Goal: Navigation & Orientation: Find specific page/section

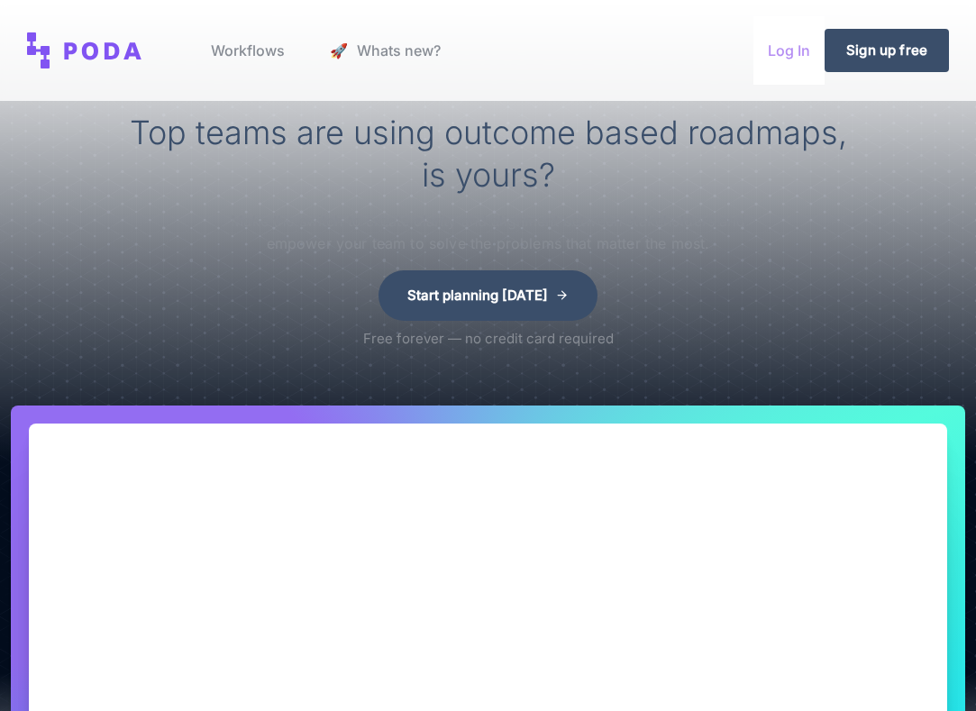
click at [778, 50] on link "Log In" at bounding box center [788, 50] width 71 height 68
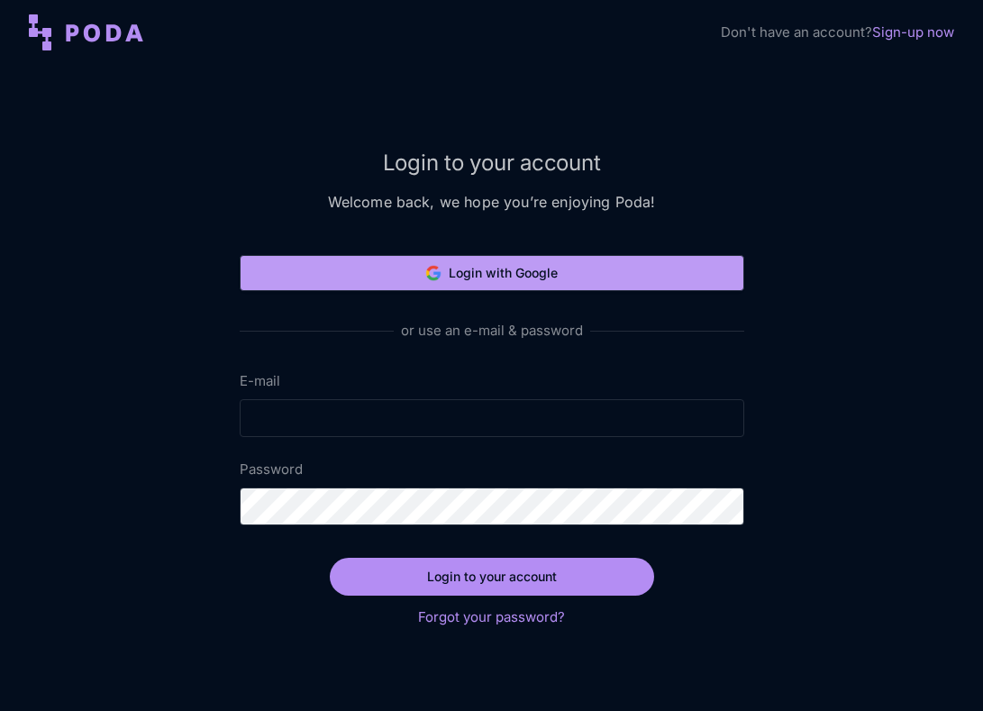
click at [545, 255] on button "Login with Google" at bounding box center [492, 273] width 505 height 36
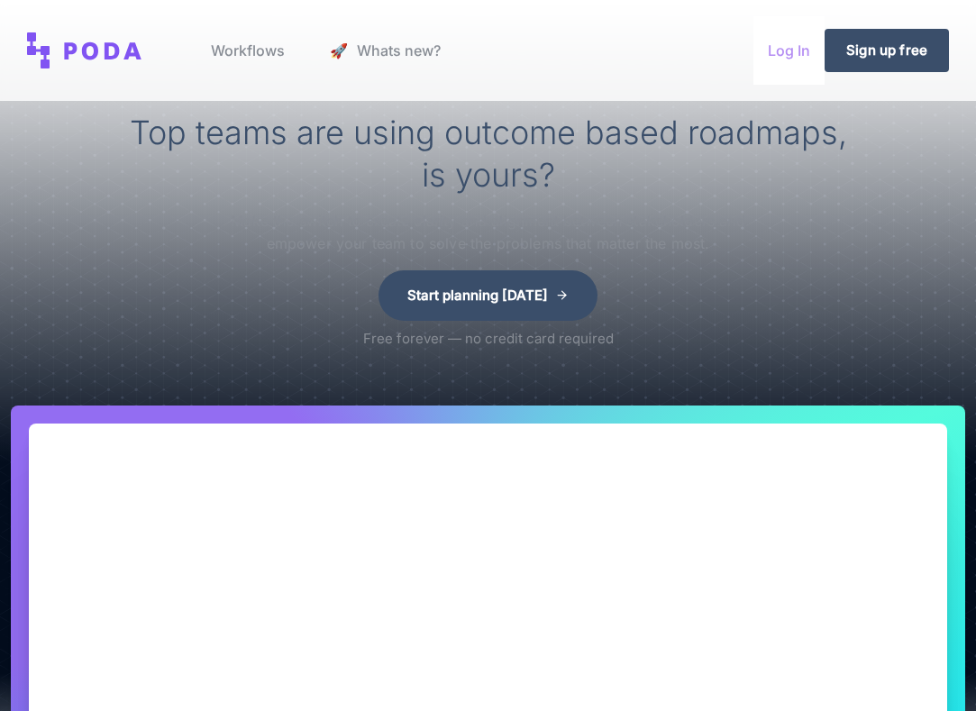
click at [760, 47] on link "Log In" at bounding box center [788, 50] width 71 height 68
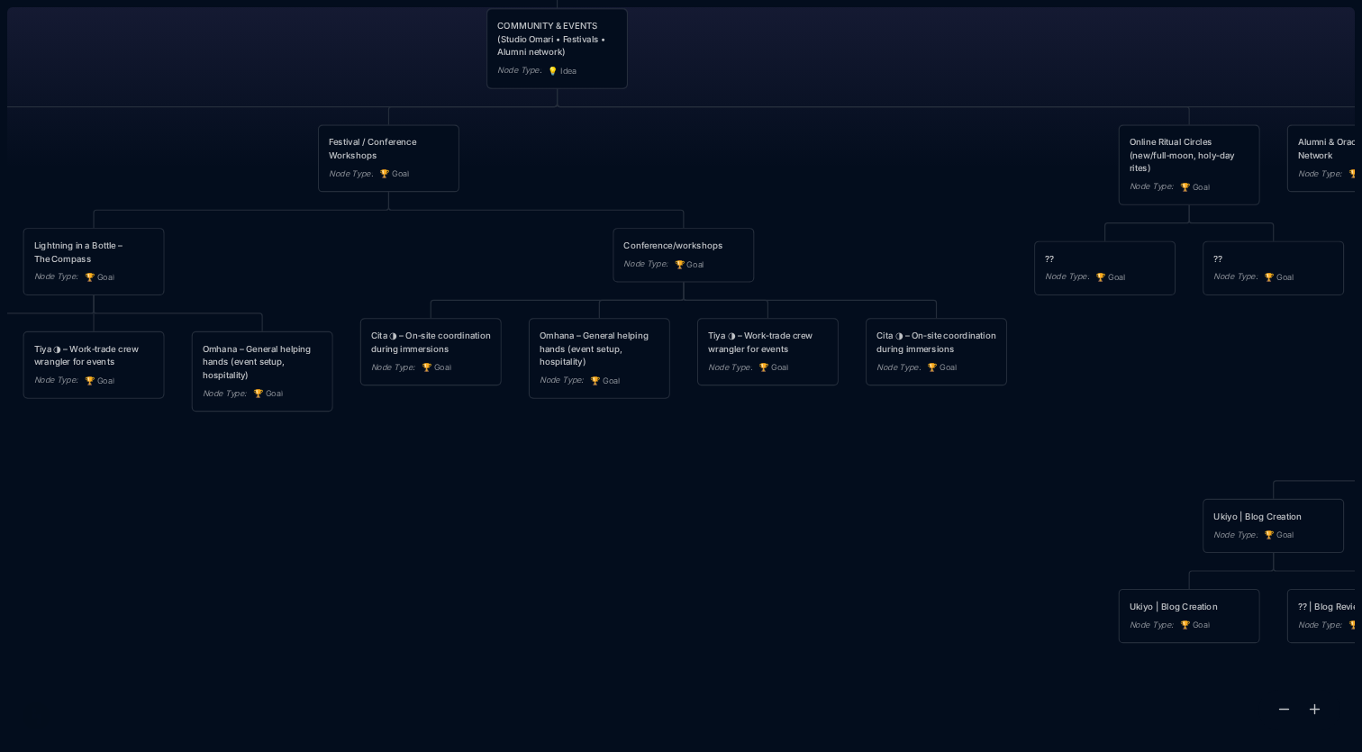
click at [684, 237] on div "Conference/workshops Node Type : 🏆 Goal" at bounding box center [684, 255] width 140 height 52
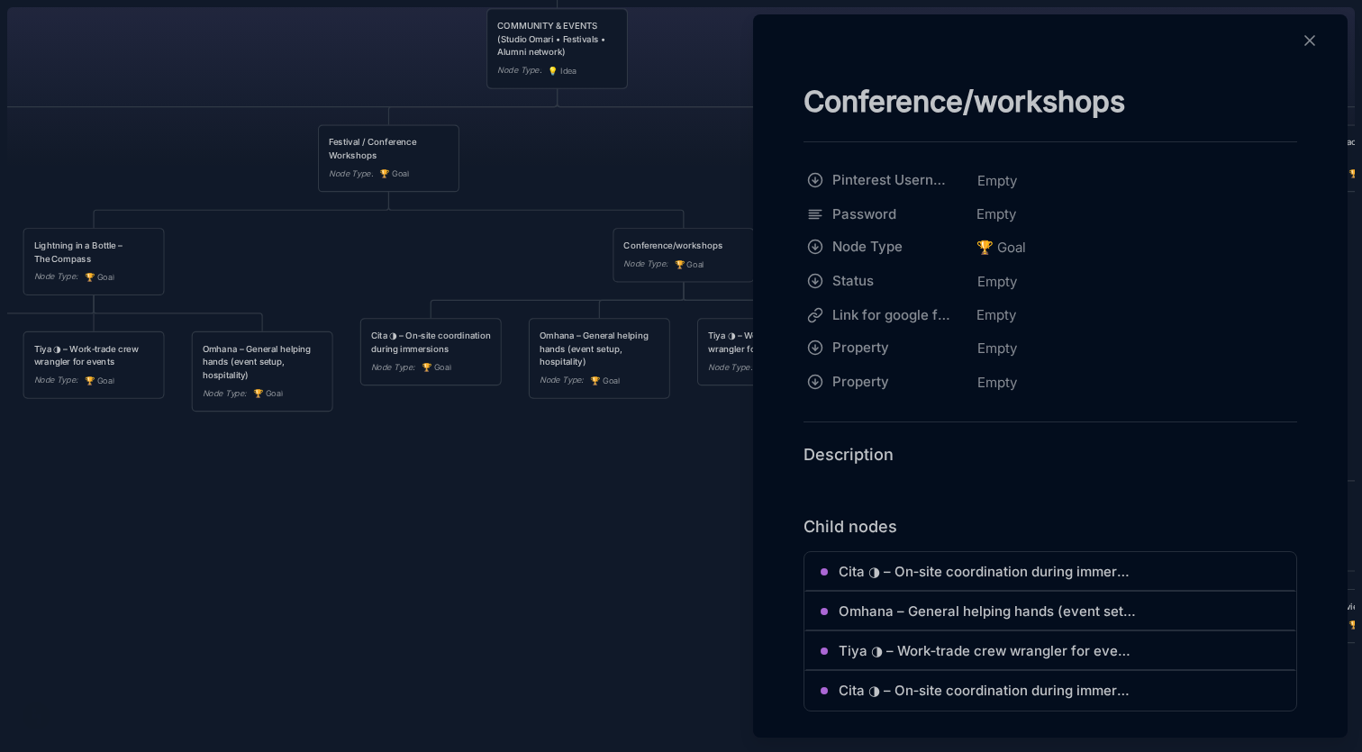
click at [523, 443] on div at bounding box center [681, 376] width 1362 height 752
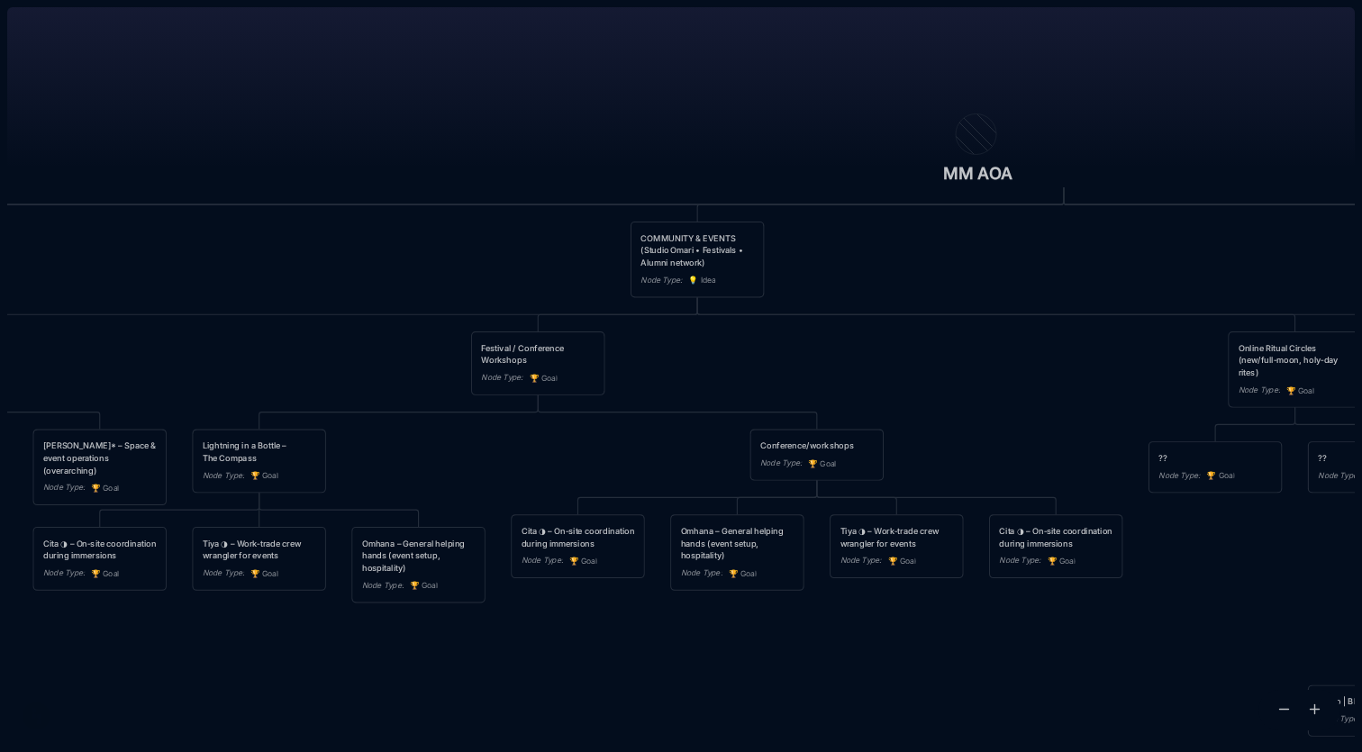
click at [684, 270] on div "COMMUNITY & EVENTS (Studio Omari • Festivals • Alumni network) Node Type : 💡 Id…" at bounding box center [698, 260] width 114 height 56
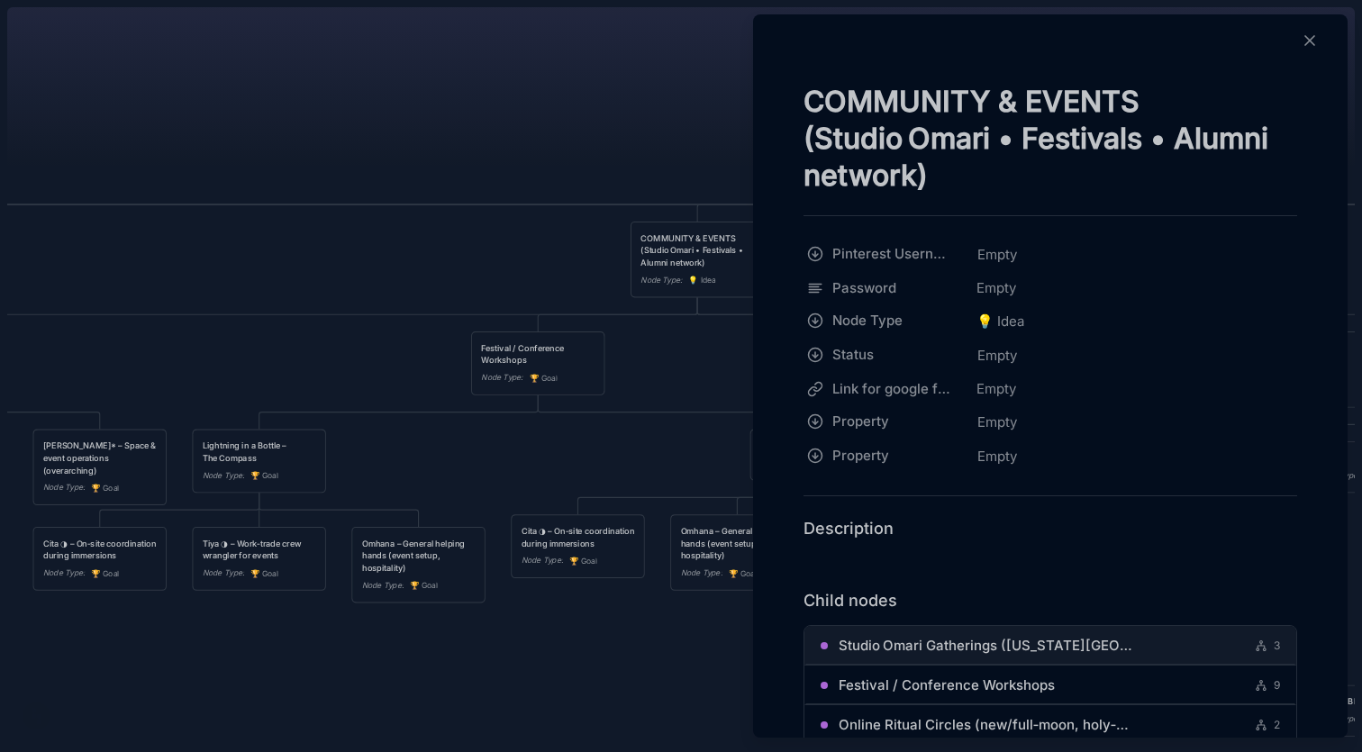
click at [843, 635] on span "Studio Omari Gatherings ([US_STATE][GEOGRAPHIC_DATA] space)" at bounding box center [987, 646] width 297 height 22
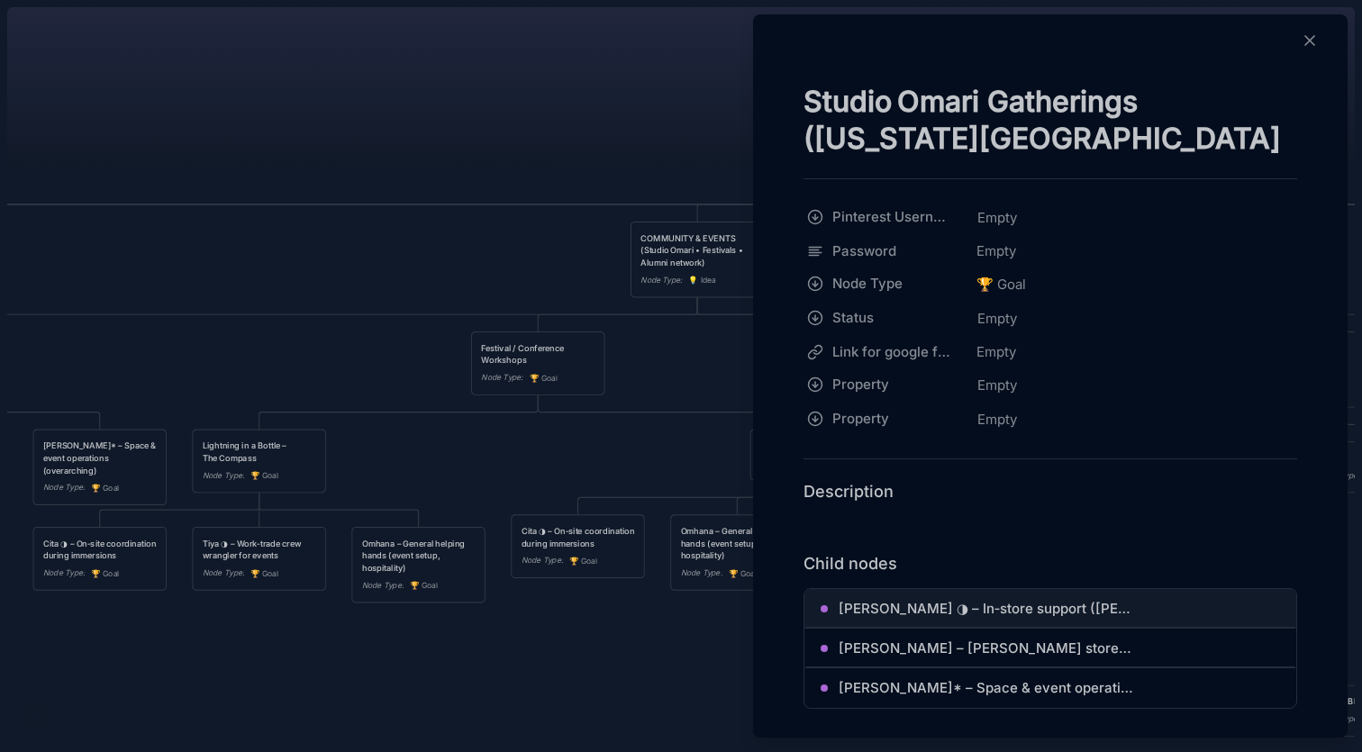
click at [853, 614] on span "[PERSON_NAME] ◑ – In‑store support ([PERSON_NAME]) • Customer care" at bounding box center [987, 609] width 297 height 22
type textarea "[PERSON_NAME] ◑ – In‑store support ([PERSON_NAME]) • Customer care"
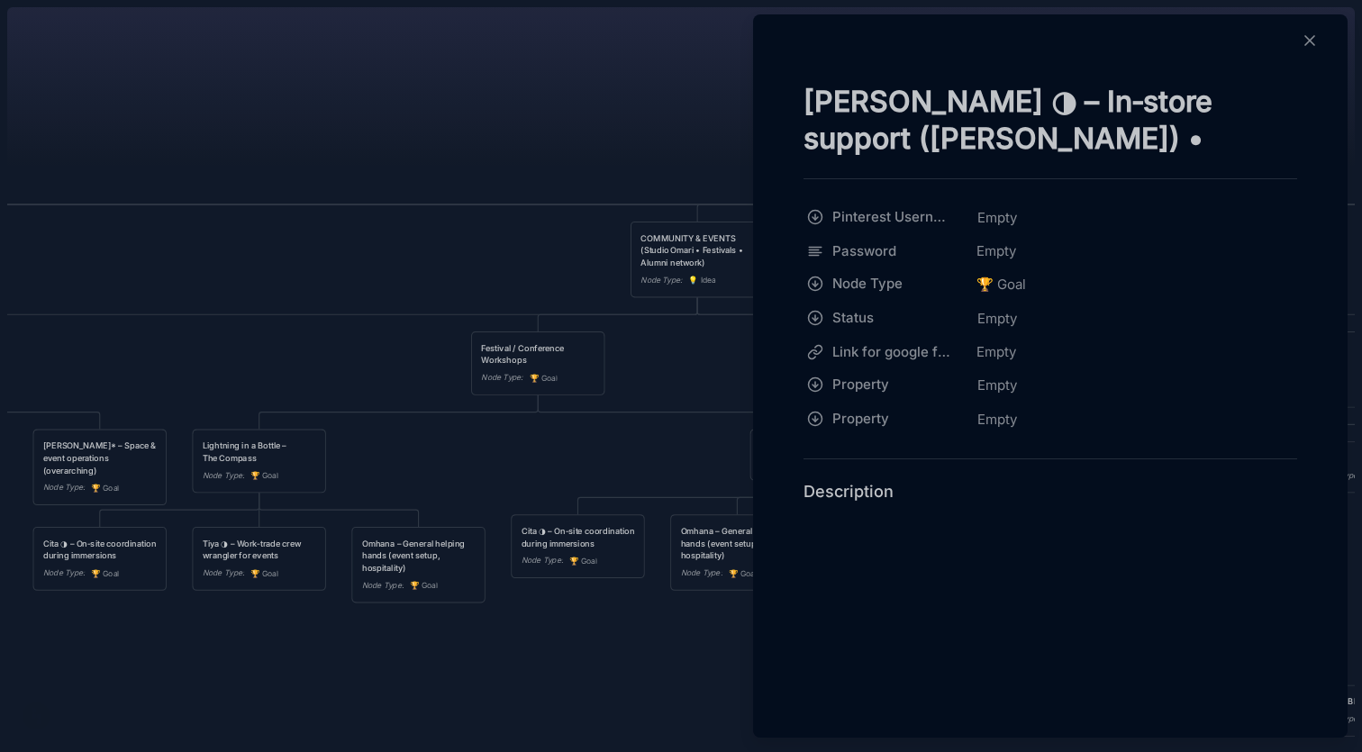
click at [699, 260] on div at bounding box center [681, 376] width 1362 height 752
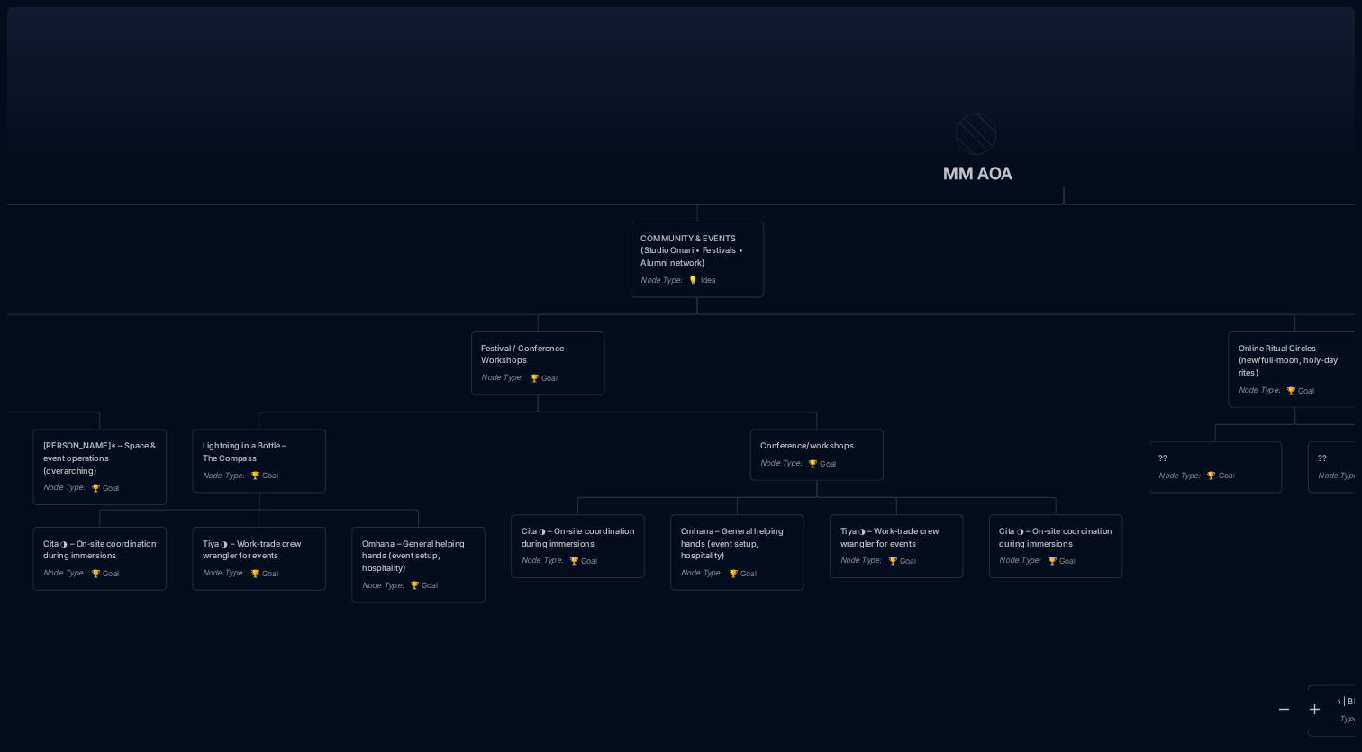
click at [696, 242] on div "COMMUNITY & EVENTS (Studio Omari • Festivals • Alumni network)" at bounding box center [698, 250] width 114 height 37
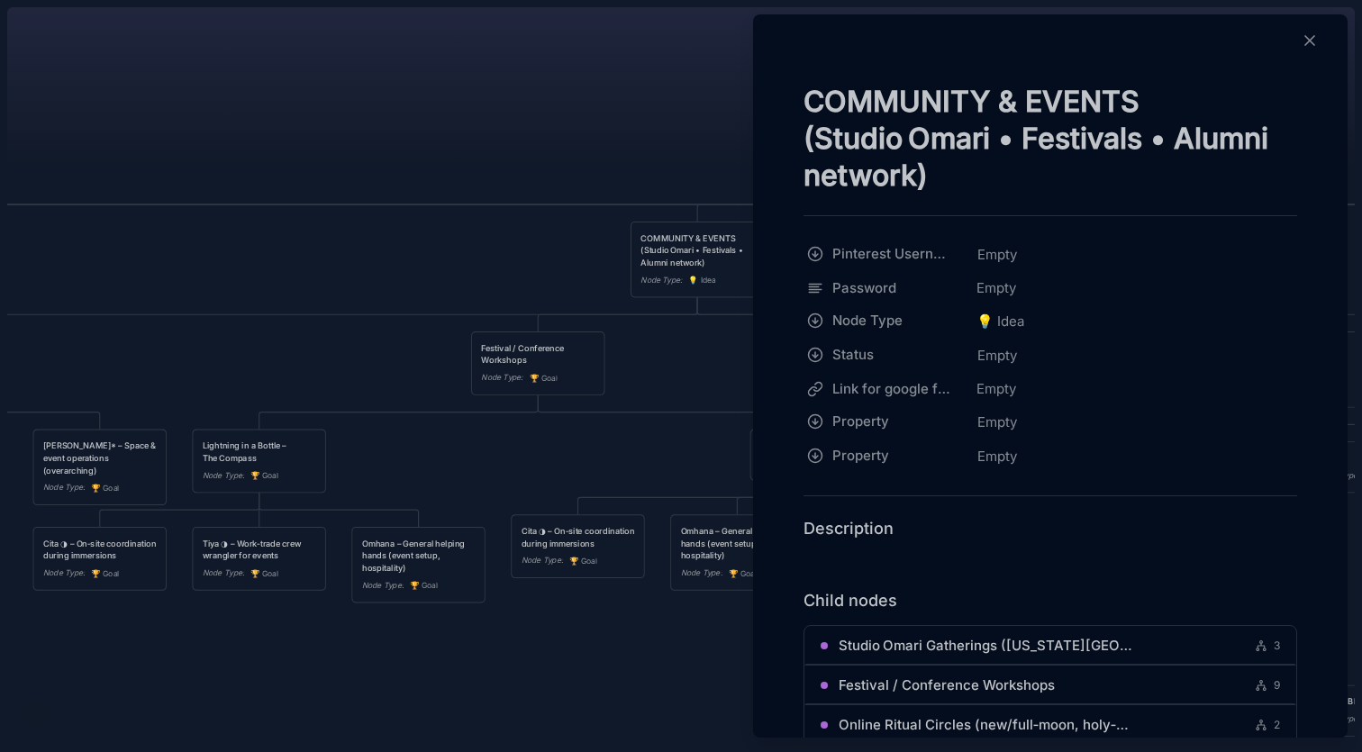
click at [910, 65] on div at bounding box center [1050, 45] width 580 height 47
click at [909, 196] on div "COMMUNITY & EVENTS (Studio Omari • Festivals • Alumni network) Pinterest Userna…" at bounding box center [1050, 467] width 580 height 768
click at [705, 147] on div at bounding box center [681, 376] width 1362 height 752
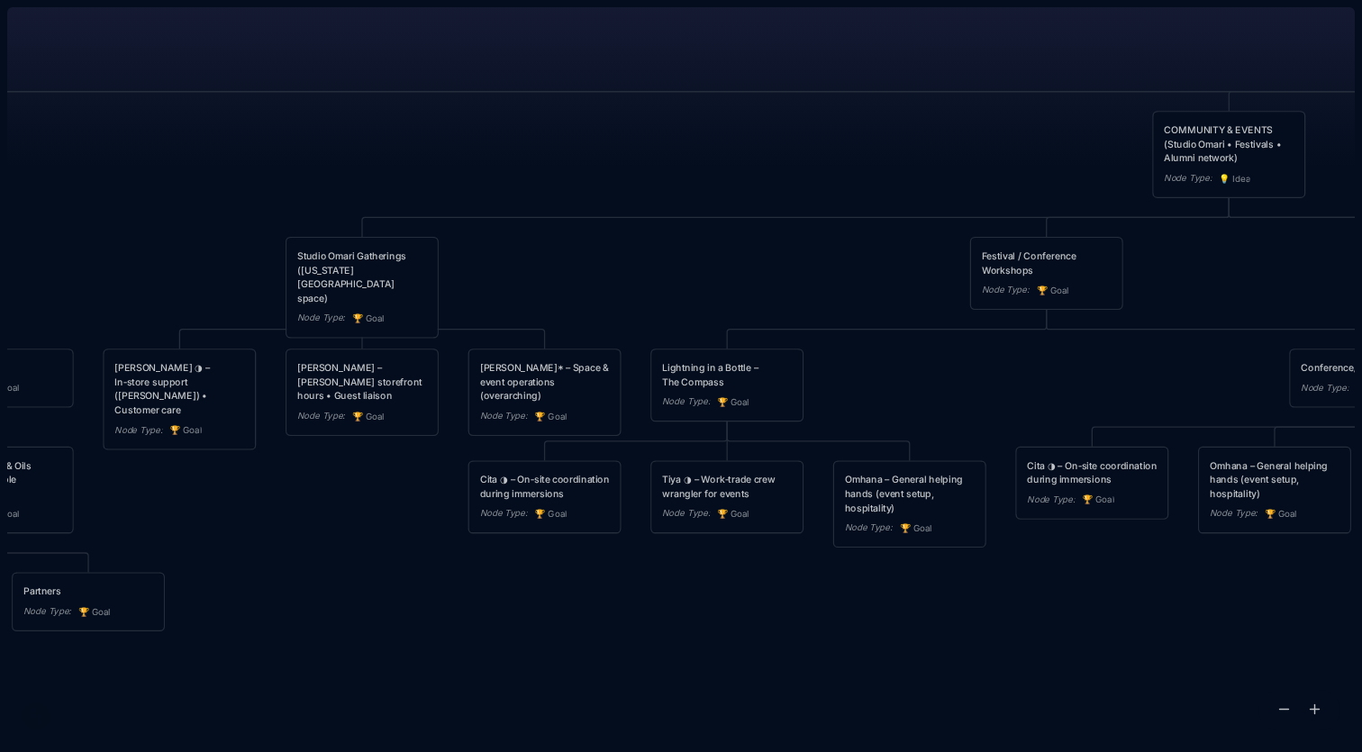
drag, startPoint x: 1178, startPoint y: 0, endPoint x: 1190, endPoint y: -23, distance: 25.4
click at [982, 0] on html "MM AOA EDUCATIONAL PROGRAMS (Apprenticeship • Pilgrimages • Courses) Node Type …" at bounding box center [681, 376] width 1362 height 752
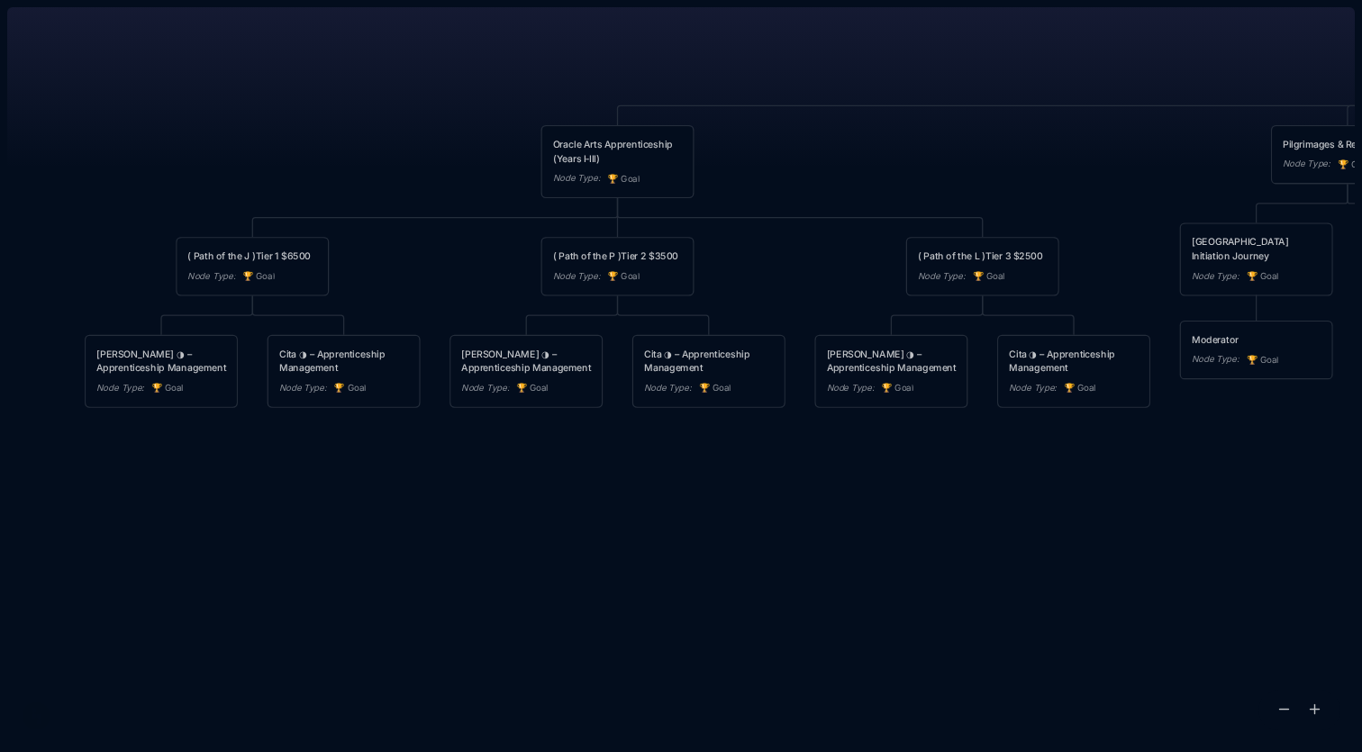
click at [593, 223] on div "MM AOA EDUCATIONAL PROGRAMS (Apprenticeship • Pilgrimages • Courses) Node Type …" at bounding box center [681, 376] width 1348 height 752
click at [603, 217] on div "MM AOA EDUCATIONAL PROGRAMS (Apprenticeship • Pilgrimages • Courses) Node Type …" at bounding box center [681, 376] width 1348 height 752
click at [633, 212] on div "MM AOA EDUCATIONAL PROGRAMS (Apprenticeship • Pilgrimages • Courses) Node Type …" at bounding box center [681, 376] width 1348 height 752
